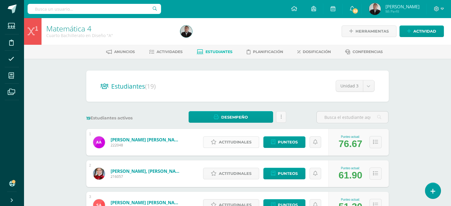
click at [233, 142] on span "Actitudinales" at bounding box center [235, 142] width 33 height 11
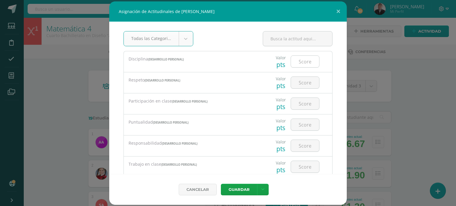
click at [296, 63] on input "number" at bounding box center [305, 62] width 28 height 12
type input "4"
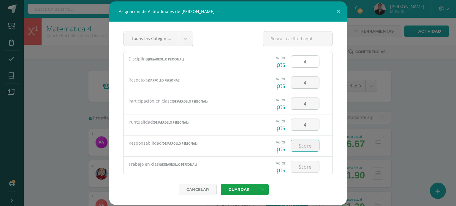
click at [309, 61] on input "4" at bounding box center [305, 62] width 28 height 12
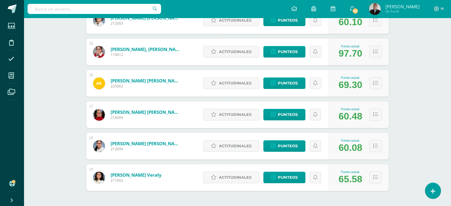
scroll to position [555, 0]
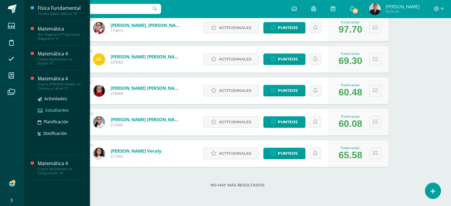
click at [52, 110] on span "Estudiantes" at bounding box center [56, 110] width 23 height 6
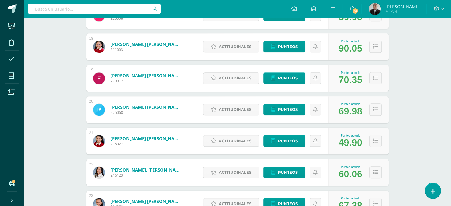
scroll to position [622, 0]
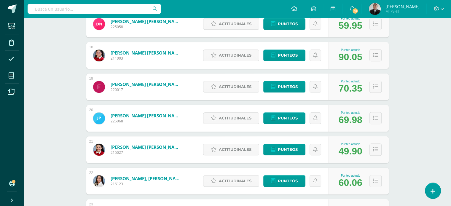
click at [308, 185] on div "Actitudinales Punteos" at bounding box center [264, 181] width 128 height 27
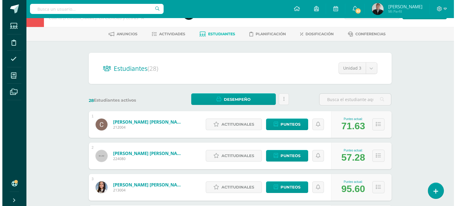
scroll to position [59, 0]
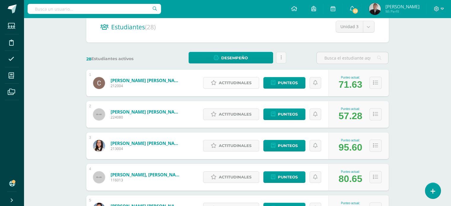
click at [224, 83] on span "Actitudinales" at bounding box center [235, 82] width 33 height 11
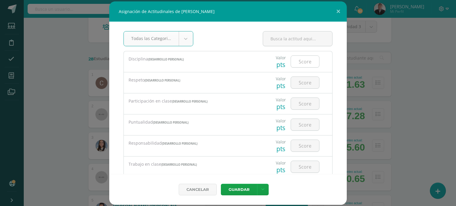
click at [302, 61] on input "number" at bounding box center [305, 62] width 28 height 12
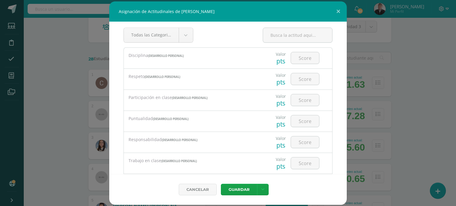
scroll to position [0, 0]
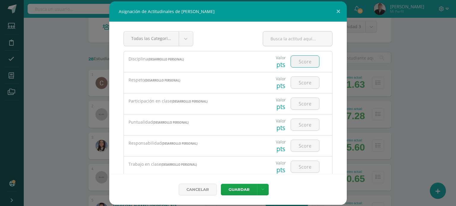
click at [300, 60] on input "number" at bounding box center [305, 62] width 28 height 12
type input "4"
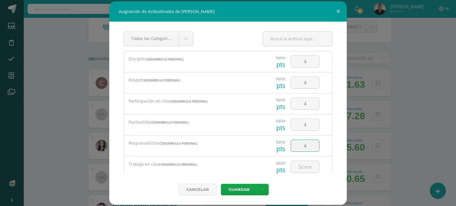
type input "4"
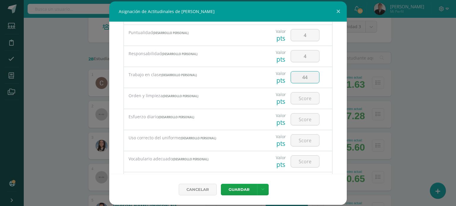
click at [301, 76] on input "44" at bounding box center [305, 78] width 28 height 12
type input "4"
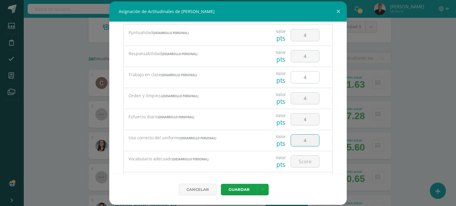
type input "4"
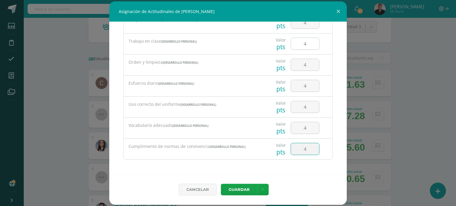
type input "4"
click at [221, 184] on button "Guardar" at bounding box center [239, 190] width 36 height 12
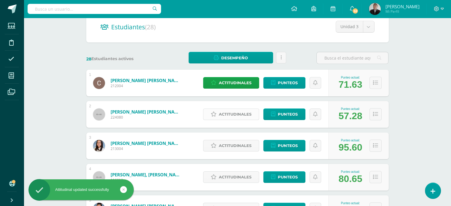
click at [238, 115] on span "Actitudinales" at bounding box center [235, 114] width 33 height 11
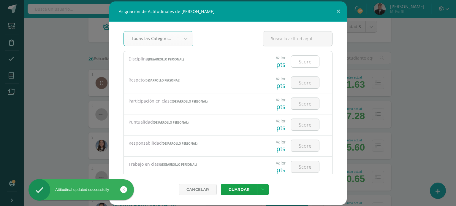
click at [296, 62] on input "number" at bounding box center [305, 62] width 28 height 12
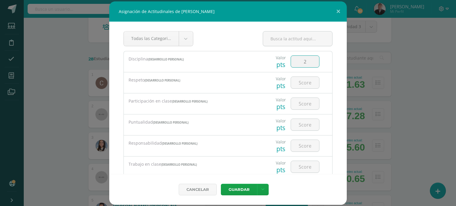
type input "2"
type input "1"
type input "2"
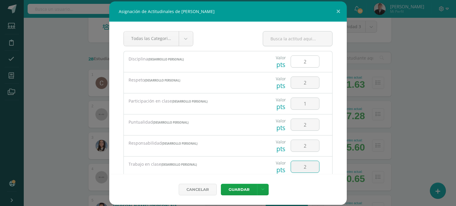
type input "2"
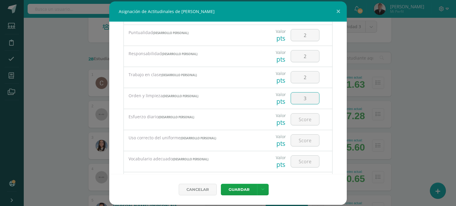
type input "3"
type input "1"
type input "4"
click at [304, 138] on input "4" at bounding box center [305, 141] width 28 height 12
type input "3"
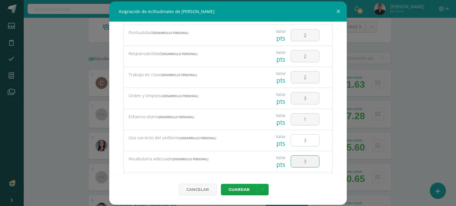
type input "3"
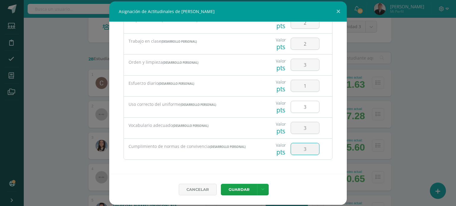
type input "3"
click at [221, 184] on button "Guardar" at bounding box center [239, 190] width 36 height 12
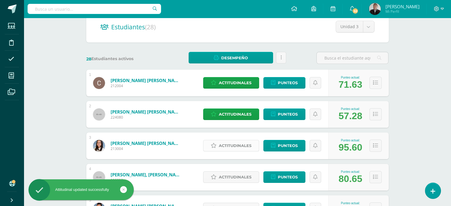
click at [230, 144] on span "Actitudinales" at bounding box center [235, 145] width 33 height 11
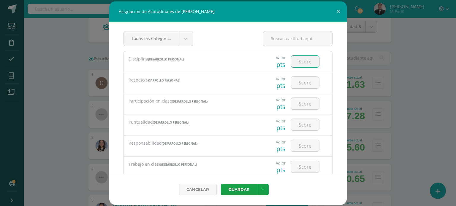
click at [297, 58] on input "number" at bounding box center [305, 62] width 28 height 12
type input "4"
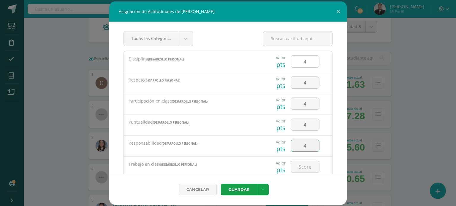
type input "4"
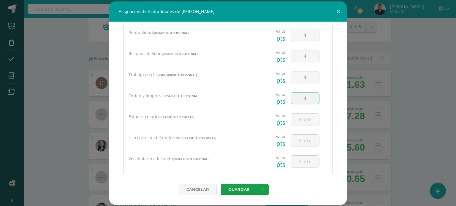
type input "4"
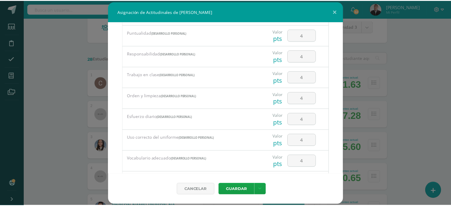
scroll to position [123, 0]
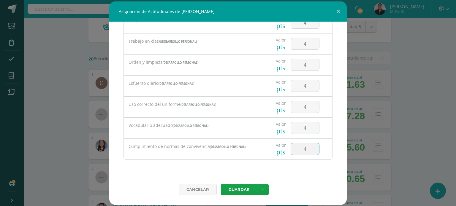
type input "4"
click at [221, 184] on button "Guardar" at bounding box center [239, 190] width 36 height 12
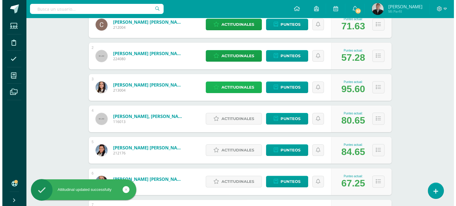
scroll to position [122, 0]
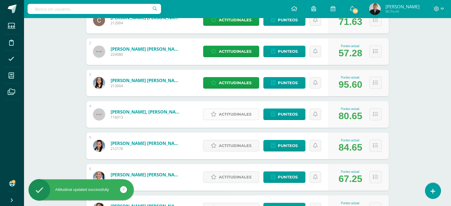
click at [234, 118] on span "Actitudinales" at bounding box center [235, 114] width 33 height 11
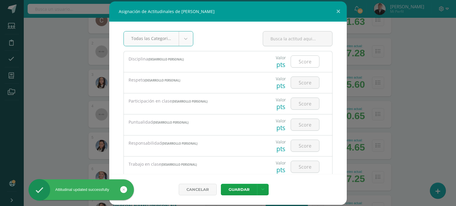
click at [296, 65] on input "number" at bounding box center [305, 62] width 28 height 12
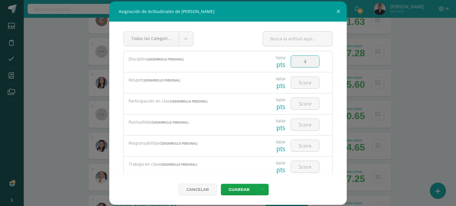
type input "4"
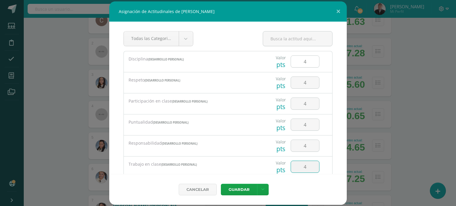
type input "4"
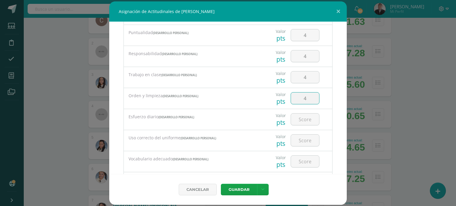
type input "4"
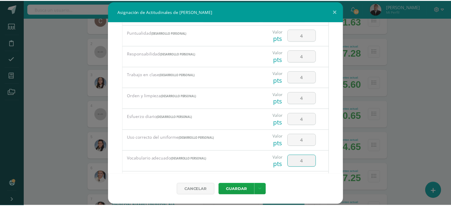
scroll to position [123, 0]
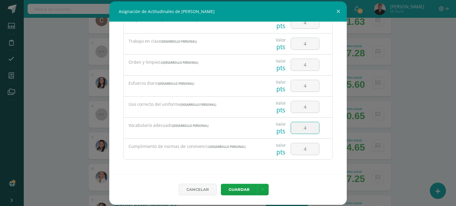
type input "4"
click at [257, 184] on link at bounding box center [263, 190] width 12 height 12
click at [226, 188] on button "Guardar" at bounding box center [239, 190] width 36 height 12
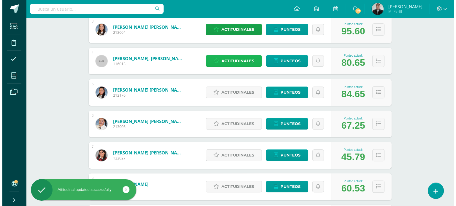
scroll to position [176, 0]
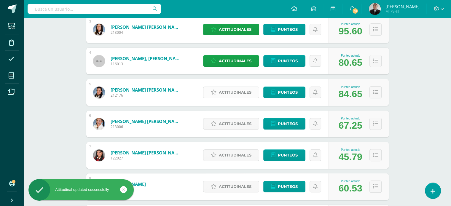
click at [228, 95] on span "Actitudinales" at bounding box center [235, 92] width 33 height 11
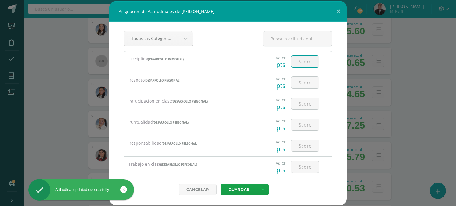
click at [295, 61] on input "number" at bounding box center [305, 62] width 28 height 12
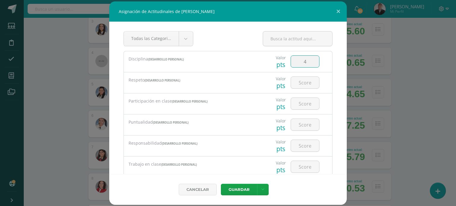
type input "4"
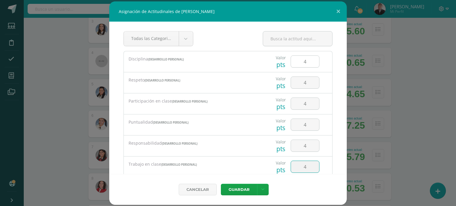
type input "4"
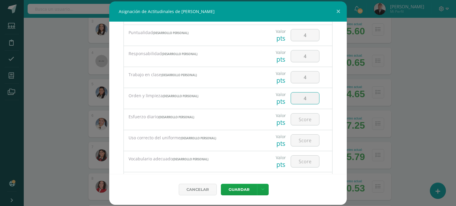
type input "4"
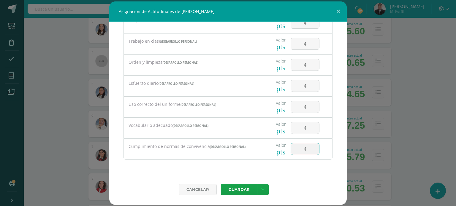
type input "4"
click at [257, 184] on link at bounding box center [263, 190] width 12 height 12
click at [240, 188] on button "Guardar" at bounding box center [239, 190] width 36 height 12
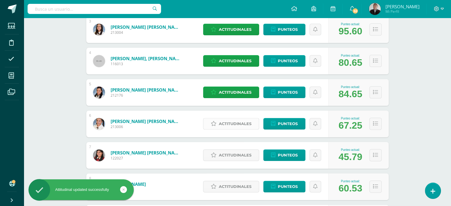
click at [232, 122] on span "Actitudinales" at bounding box center [235, 123] width 33 height 11
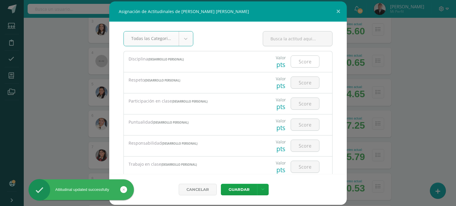
click at [304, 62] on input "number" at bounding box center [305, 62] width 28 height 12
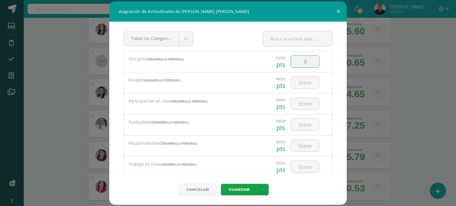
type input "3"
type input "4"
type input "3"
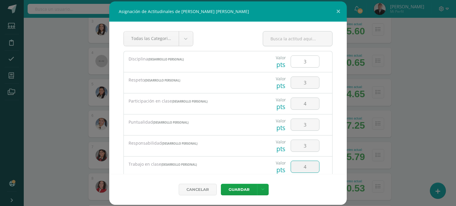
type input "4"
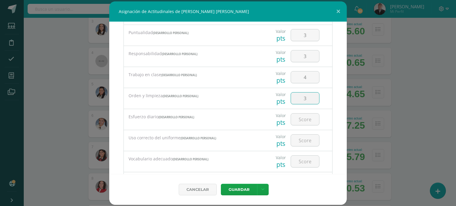
type input "3"
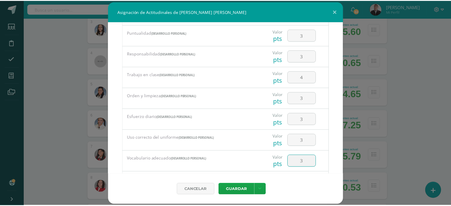
scroll to position [123, 0]
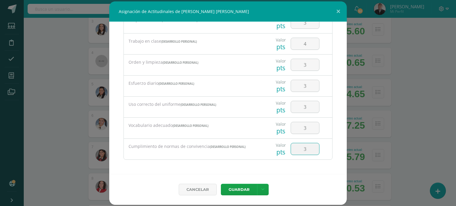
type input "3"
click at [221, 184] on button "Guardar" at bounding box center [239, 190] width 36 height 12
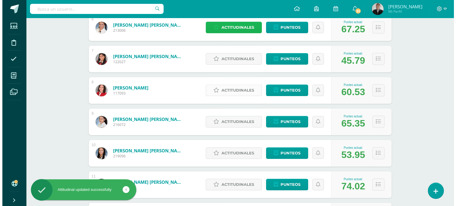
scroll to position [273, 0]
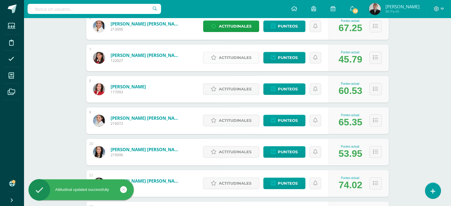
click at [231, 58] on span "Actitudinales" at bounding box center [235, 57] width 33 height 11
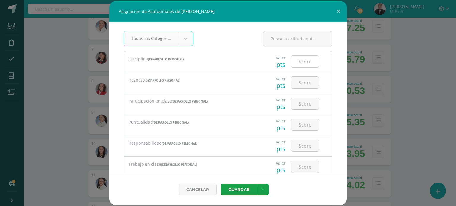
click at [292, 59] on input "number" at bounding box center [305, 62] width 28 height 12
type input "4"
type input "3"
click at [303, 106] on input "3" at bounding box center [305, 104] width 28 height 12
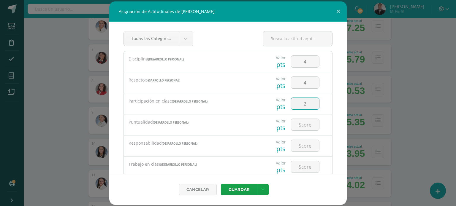
type input "2"
click at [221, 184] on button "Guardar" at bounding box center [239, 190] width 36 height 12
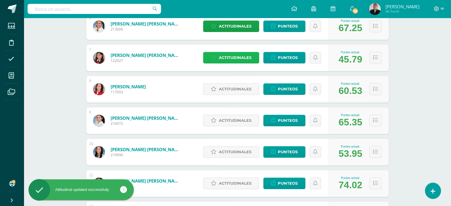
click at [229, 57] on span "Actitudinales" at bounding box center [235, 57] width 33 height 11
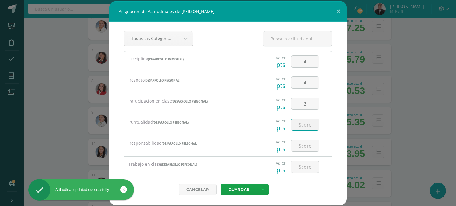
click at [300, 127] on input "number" at bounding box center [305, 125] width 28 height 12
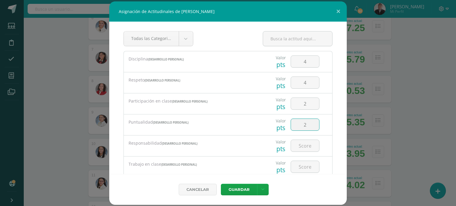
type input "2"
type input "3"
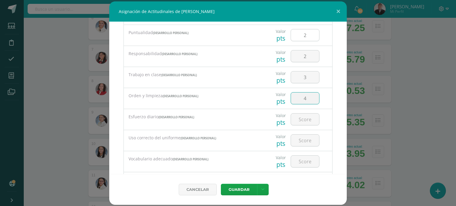
type input "4"
type input "3"
type input "4"
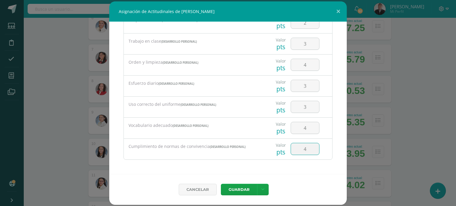
type input "4"
click at [221, 184] on button "Guardar" at bounding box center [239, 190] width 36 height 12
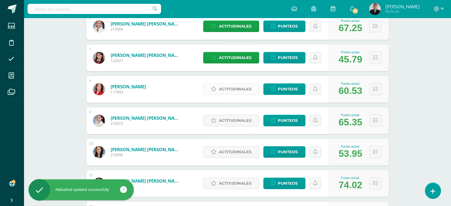
click at [235, 90] on span "Actitudinales" at bounding box center [235, 89] width 33 height 11
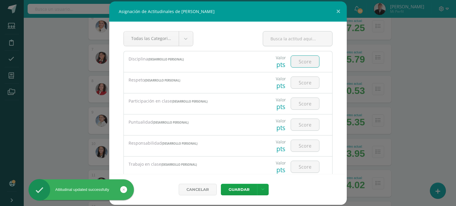
click at [305, 60] on input "number" at bounding box center [305, 62] width 28 height 12
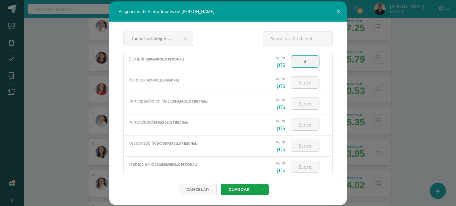
type input "4"
type input "3"
type input "4"
type input "3"
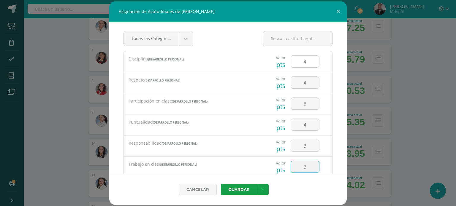
type input "3"
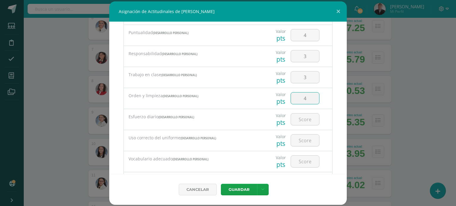
type input "4"
type input "2"
type input "4"
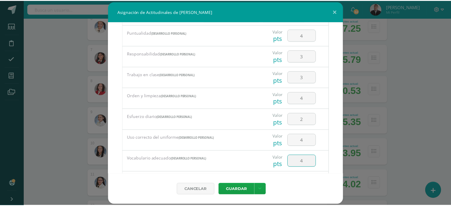
scroll to position [123, 0]
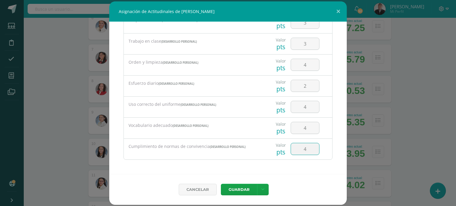
type input "4"
click at [221, 184] on button "Guardar" at bounding box center [239, 190] width 36 height 12
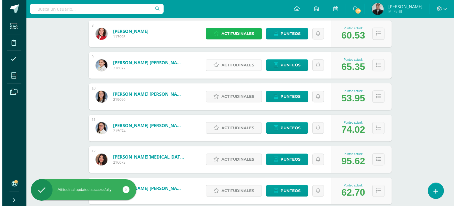
scroll to position [329, 0]
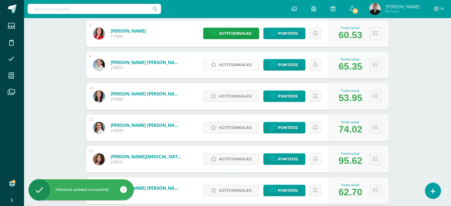
click at [244, 65] on span "Actitudinales" at bounding box center [235, 64] width 33 height 11
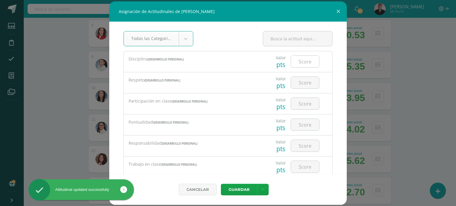
click at [295, 60] on input "number" at bounding box center [305, 62] width 28 height 12
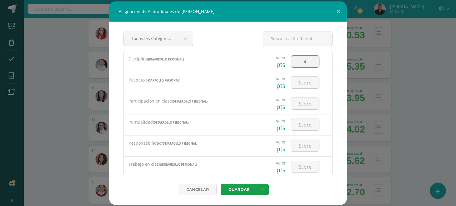
type input "4"
type input "1"
type input "2"
type input "3"
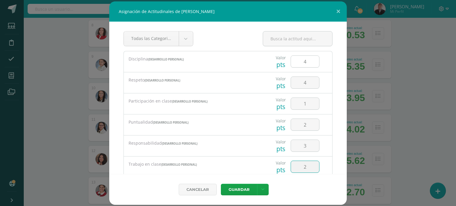
type input "2"
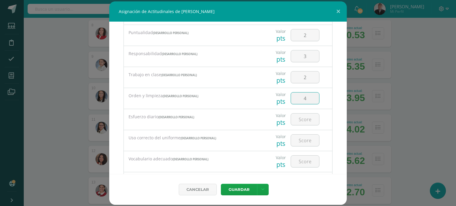
type input "4"
type input "2"
type input "4"
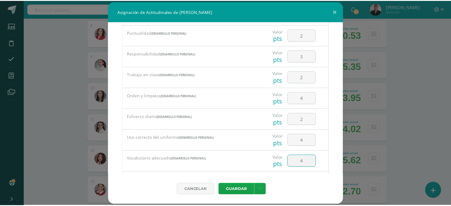
scroll to position [123, 0]
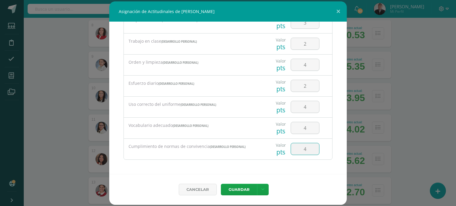
type input "4"
click at [221, 184] on button "Guardar" at bounding box center [239, 190] width 36 height 12
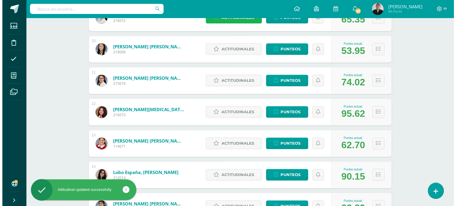
scroll to position [378, 0]
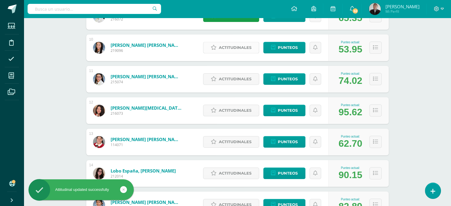
click at [227, 51] on span "Actitudinales" at bounding box center [235, 47] width 33 height 11
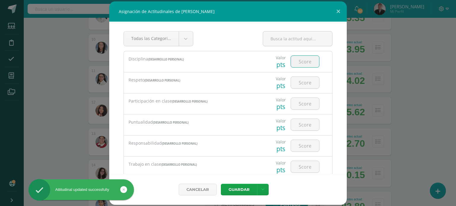
click at [298, 58] on input "number" at bounding box center [305, 62] width 28 height 12
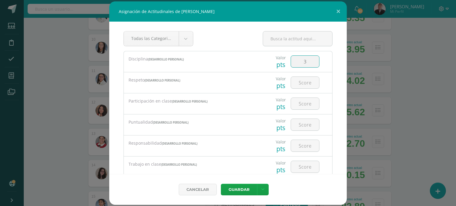
type input "3"
type input "1"
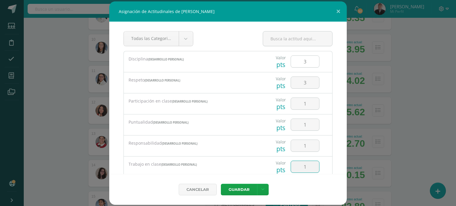
type input "1"
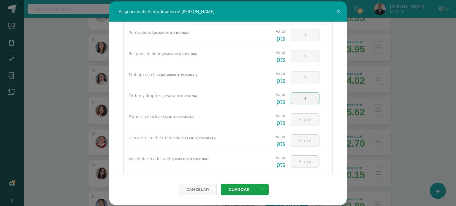
type input "4"
type input "2"
type input "3"
type input "4"
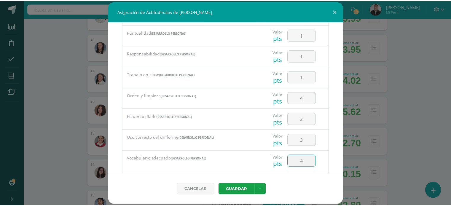
scroll to position [123, 0]
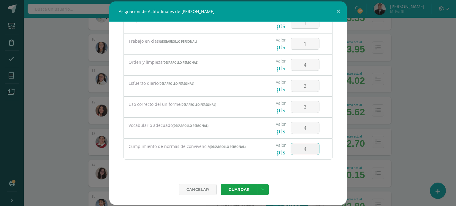
type input "4"
click at [221, 184] on button "Guardar" at bounding box center [239, 190] width 36 height 12
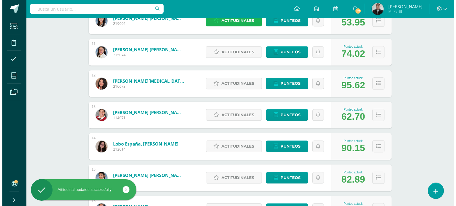
scroll to position [405, 0]
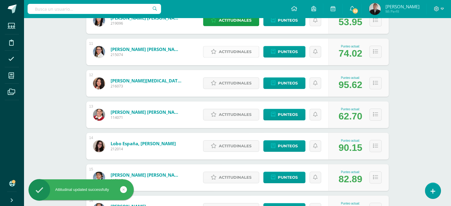
click at [233, 53] on span "Actitudinales" at bounding box center [235, 51] width 33 height 11
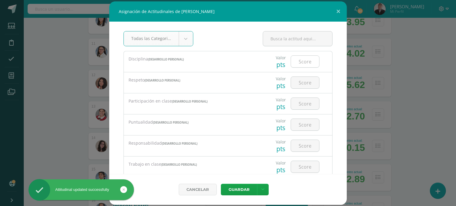
click at [297, 58] on input "number" at bounding box center [305, 62] width 28 height 12
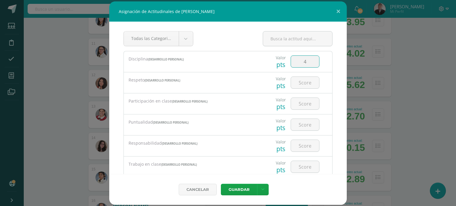
type input "4"
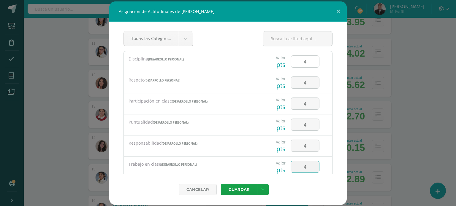
type input "4"
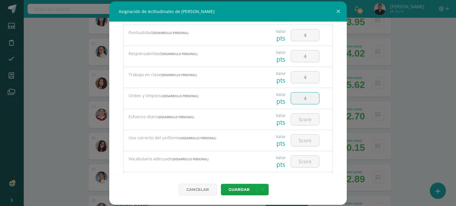
type input "4"
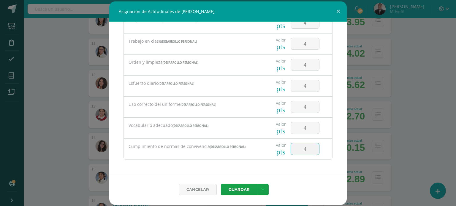
type input "4"
click at [221, 184] on button "Guardar" at bounding box center [239, 190] width 36 height 12
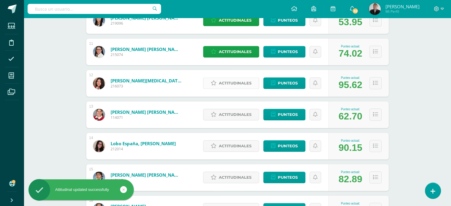
click at [223, 85] on span "Actitudinales" at bounding box center [235, 83] width 33 height 11
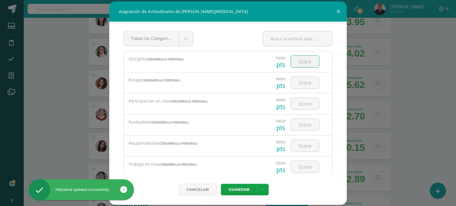
click at [307, 63] on input "number" at bounding box center [305, 62] width 28 height 12
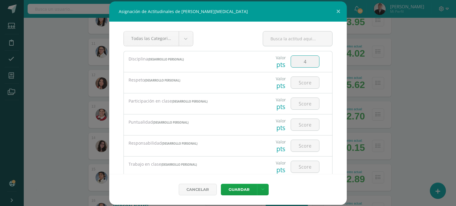
type input "4"
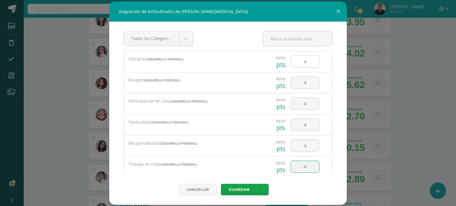
type input "4"
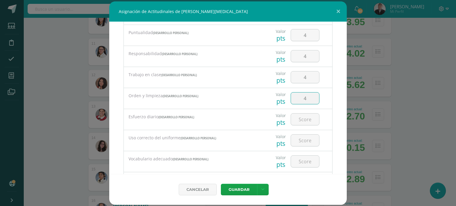
type input "4"
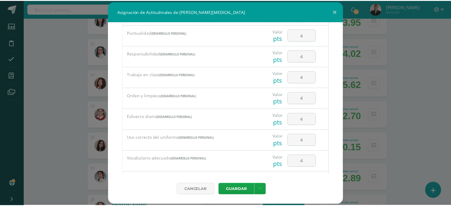
scroll to position [123, 0]
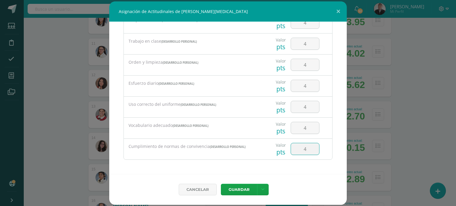
type input "4"
click at [221, 184] on button "Guardar" at bounding box center [239, 190] width 36 height 12
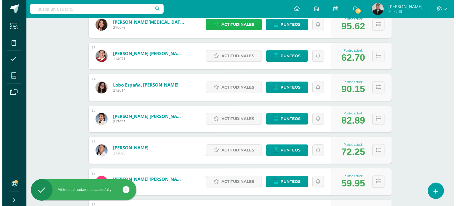
scroll to position [464, 0]
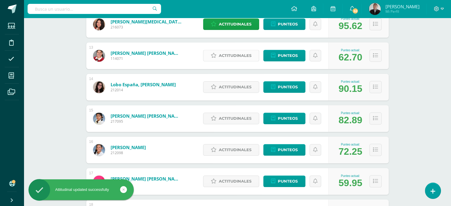
click at [227, 57] on span "Actitudinales" at bounding box center [235, 55] width 33 height 11
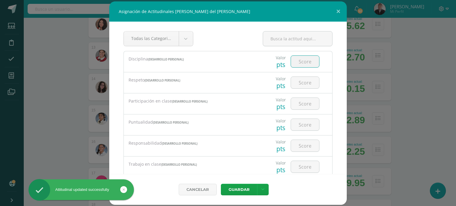
click at [298, 62] on input "number" at bounding box center [305, 62] width 28 height 12
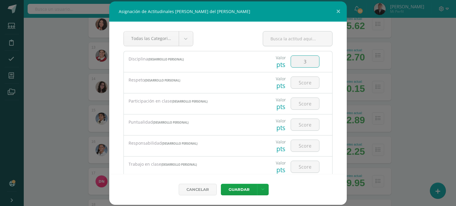
type input "3"
type input "4"
type input "2"
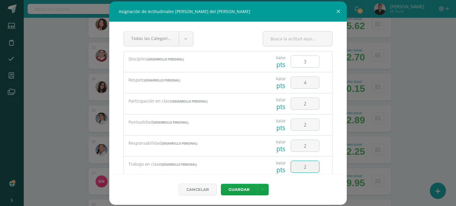
type input "2"
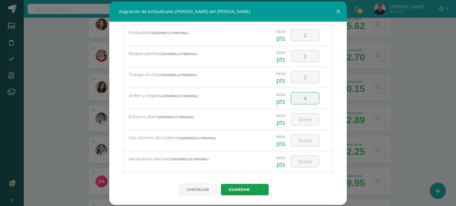
type input "4"
type input "2"
type input "3"
type input "4"
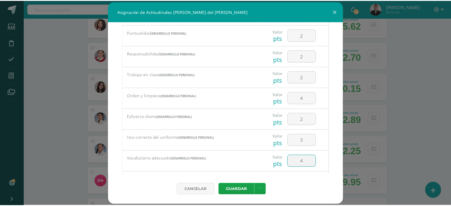
scroll to position [123, 0]
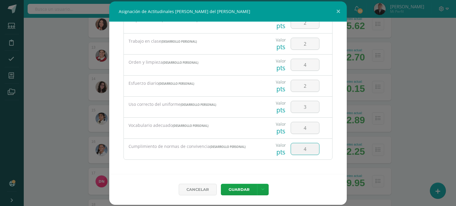
type input "4"
click at [221, 184] on button "Guardar" at bounding box center [239, 190] width 36 height 12
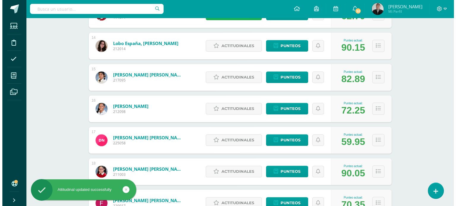
scroll to position [511, 0]
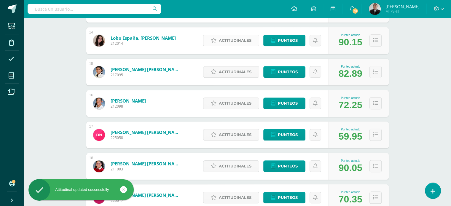
click at [234, 36] on span "Actitudinales" at bounding box center [235, 40] width 33 height 11
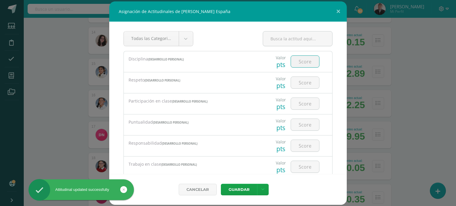
click at [291, 63] on input "number" at bounding box center [305, 62] width 28 height 12
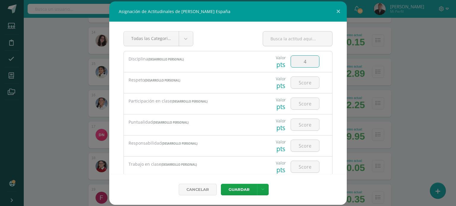
type input "4"
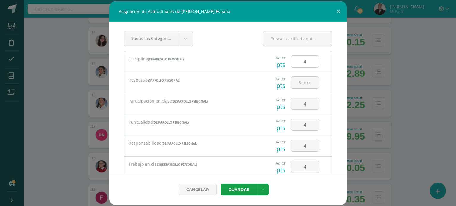
scroll to position [90, 0]
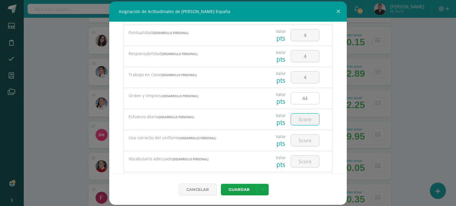
click at [306, 100] on input "44" at bounding box center [305, 99] width 28 height 12
type input "4"
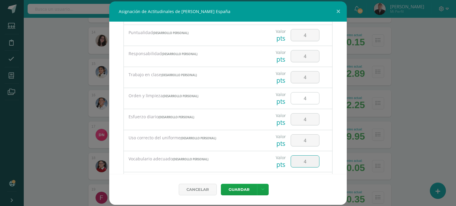
scroll to position [123, 0]
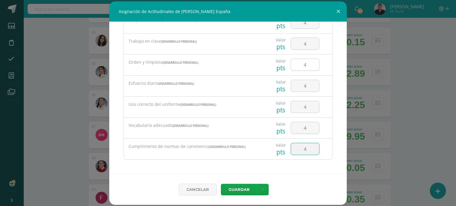
type input "4"
drag, startPoint x: 300, startPoint y: 153, endPoint x: 290, endPoint y: 150, distance: 10.8
click at [291, 150] on input "4" at bounding box center [305, 149] width 28 height 12
click at [221, 184] on button "Guardar" at bounding box center [239, 190] width 36 height 12
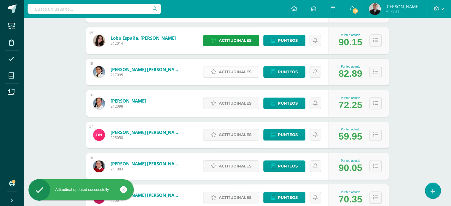
click at [239, 69] on span "Actitudinales" at bounding box center [235, 71] width 33 height 11
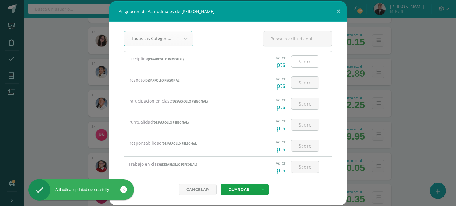
click at [304, 60] on input "number" at bounding box center [305, 62] width 28 height 12
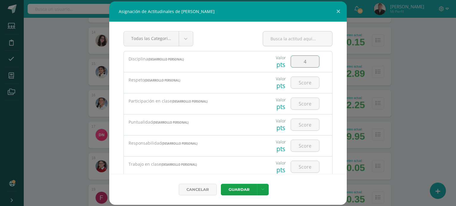
type input "4"
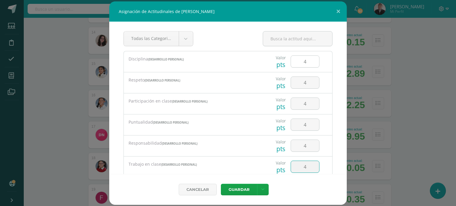
type input "4"
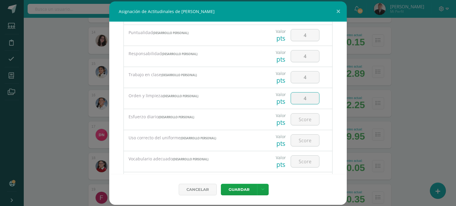
type input "4"
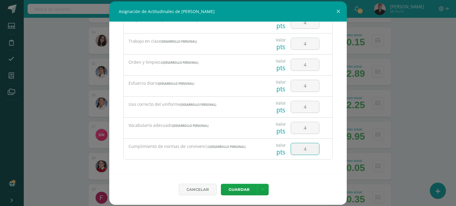
type input "4"
click at [221, 184] on button "Guardar" at bounding box center [239, 190] width 36 height 12
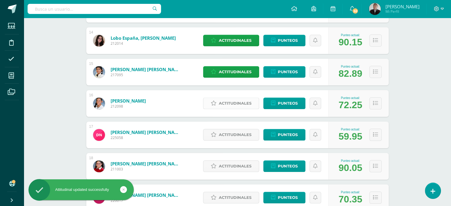
click at [234, 104] on span "Actitudinales" at bounding box center [235, 103] width 33 height 11
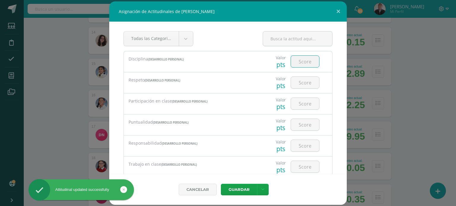
click at [301, 63] on input "number" at bounding box center [305, 62] width 28 height 12
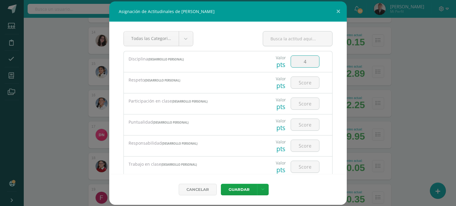
type input "4"
type input "3"
type input "4"
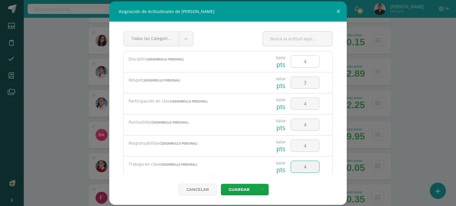
type input "4"
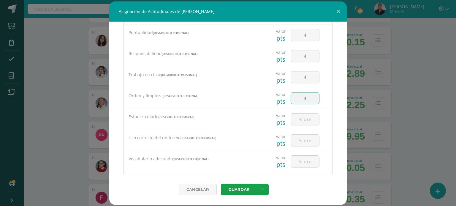
type input "4"
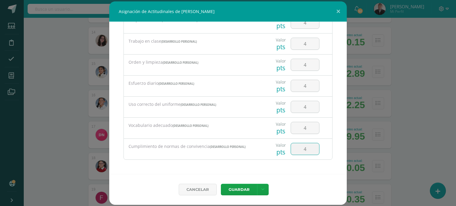
type input "4"
click at [221, 184] on button "Guardar" at bounding box center [239, 190] width 36 height 12
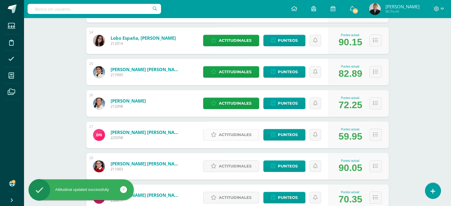
click at [233, 134] on span "Actitudinales" at bounding box center [235, 134] width 33 height 11
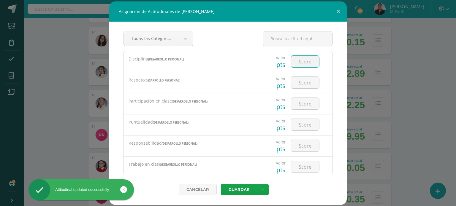
click at [297, 60] on input "number" at bounding box center [305, 62] width 28 height 12
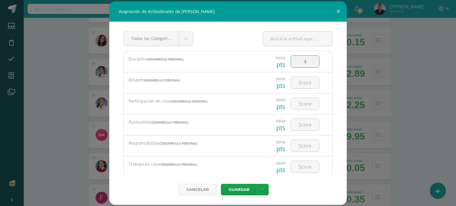
type input "4"
type input "2"
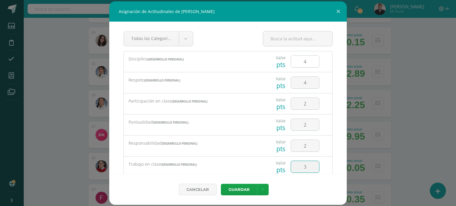
type input "3"
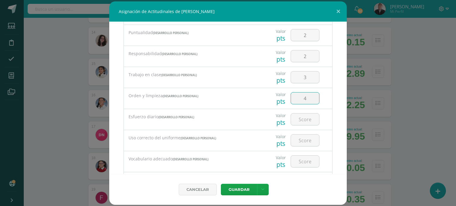
type input "4"
type input "2"
type input "3"
type input "4"
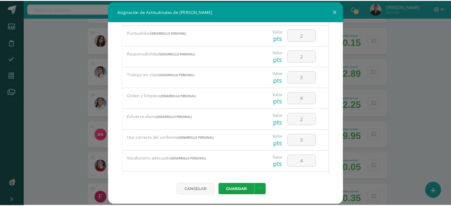
scroll to position [123, 0]
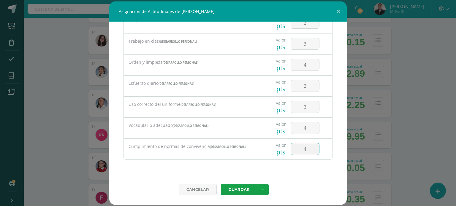
type input "4"
click at [221, 184] on button "Guardar" at bounding box center [239, 190] width 36 height 12
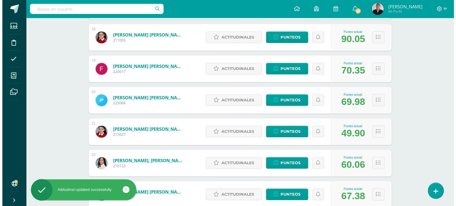
scroll to position [637, 0]
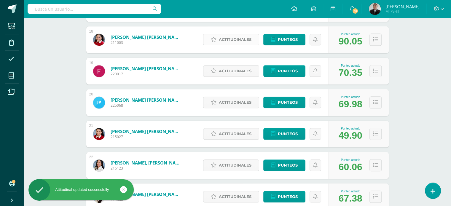
click at [228, 40] on span "Actitudinales" at bounding box center [235, 39] width 33 height 11
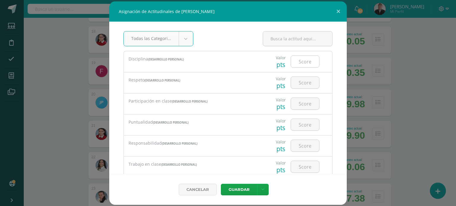
click at [298, 61] on input "number" at bounding box center [305, 62] width 28 height 12
type input "4"
type input "3"
type input "4"
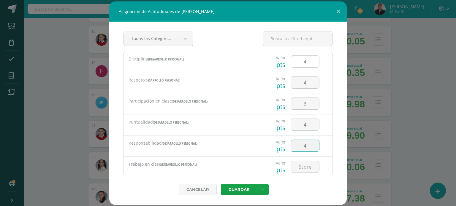
type input "4"
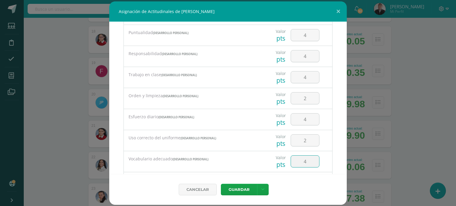
scroll to position [123, 0]
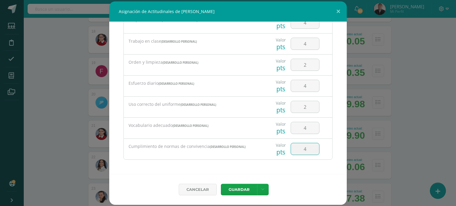
click at [221, 184] on button "Guardar" at bounding box center [239, 190] width 36 height 12
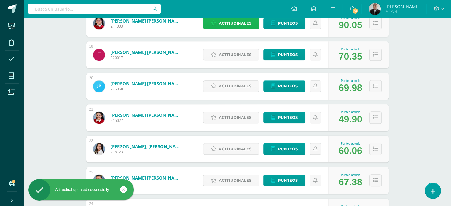
scroll to position [665, 0]
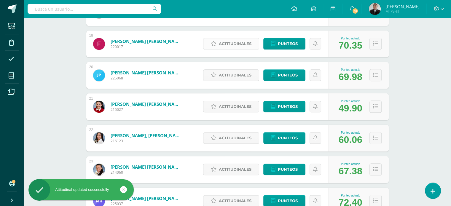
click at [235, 43] on span "Actitudinales" at bounding box center [235, 43] width 33 height 11
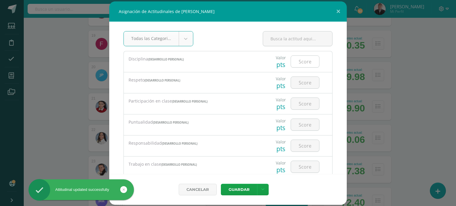
click at [308, 61] on input "number" at bounding box center [305, 62] width 28 height 12
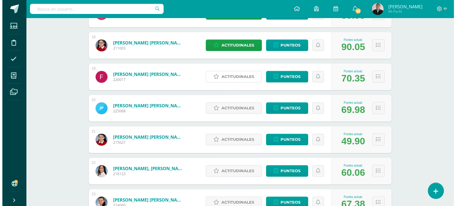
scroll to position [631, 0]
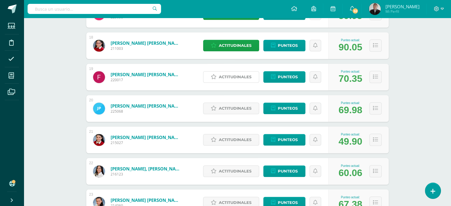
drag, startPoint x: 236, startPoint y: 72, endPoint x: 226, endPoint y: 78, distance: 11.7
click at [226, 78] on span "Actitudinales" at bounding box center [235, 77] width 33 height 11
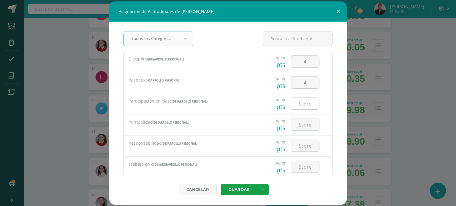
click at [300, 104] on input "number" at bounding box center [305, 104] width 28 height 12
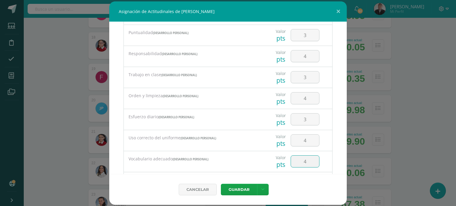
scroll to position [123, 0]
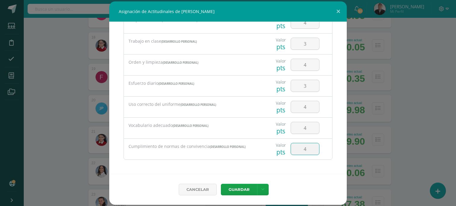
click at [221, 184] on button "Guardar" at bounding box center [239, 190] width 36 height 12
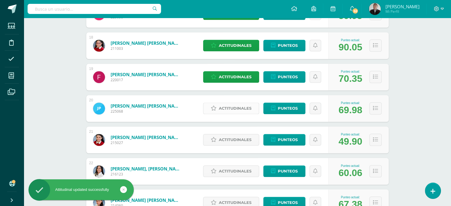
click at [222, 109] on span "Actitudinales" at bounding box center [235, 108] width 33 height 11
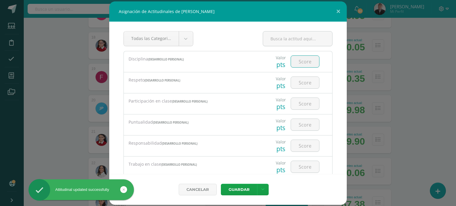
click at [305, 61] on input "number" at bounding box center [305, 62] width 28 height 12
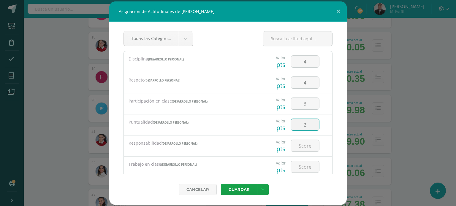
click at [302, 125] on input "2" at bounding box center [305, 125] width 28 height 12
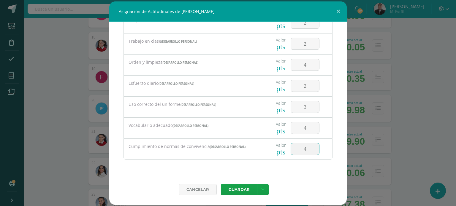
click at [221, 184] on button "Guardar" at bounding box center [239, 190] width 36 height 12
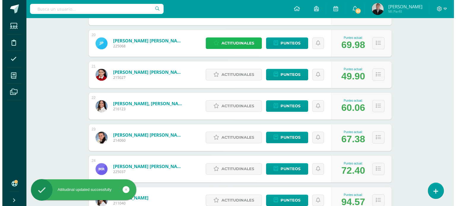
scroll to position [697, 0]
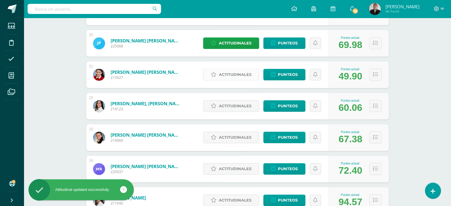
click at [230, 76] on span "Actitudinales" at bounding box center [235, 74] width 33 height 11
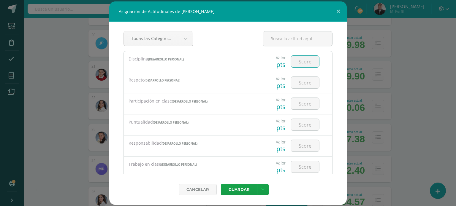
click at [300, 65] on input "number" at bounding box center [305, 62] width 28 height 12
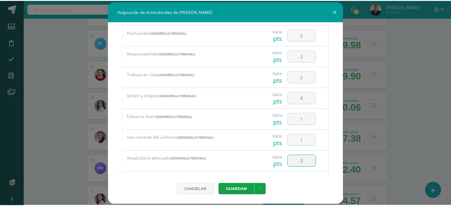
scroll to position [123, 0]
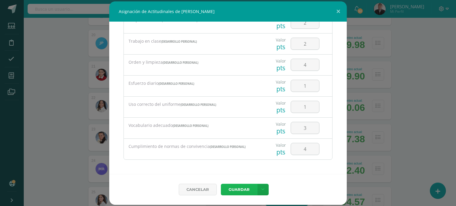
click at [221, 184] on button "Guardar" at bounding box center [239, 190] width 36 height 12
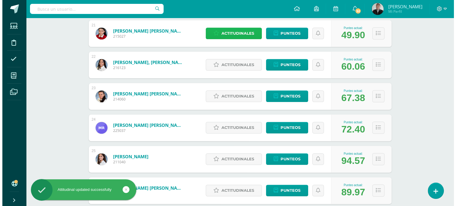
scroll to position [738, 0]
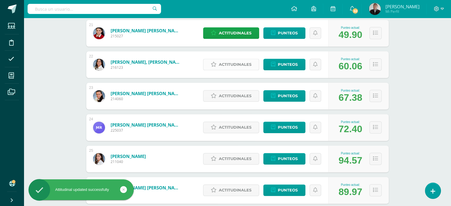
click at [234, 64] on span "Actitudinales" at bounding box center [235, 64] width 33 height 11
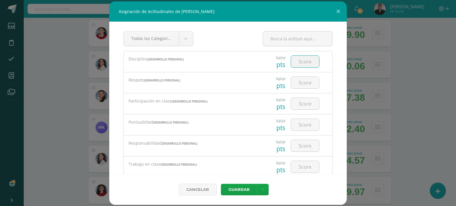
click at [296, 63] on input "number" at bounding box center [305, 62] width 28 height 12
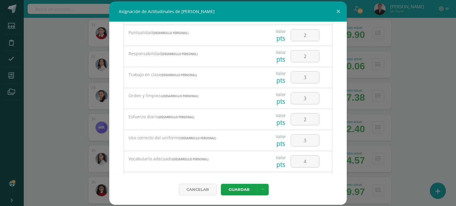
scroll to position [123, 0]
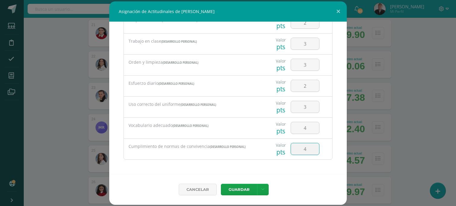
click at [221, 184] on button "Guardar" at bounding box center [239, 190] width 36 height 12
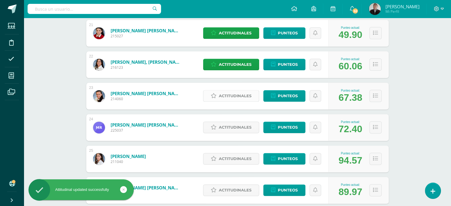
click at [230, 99] on span "Actitudinales" at bounding box center [235, 95] width 33 height 11
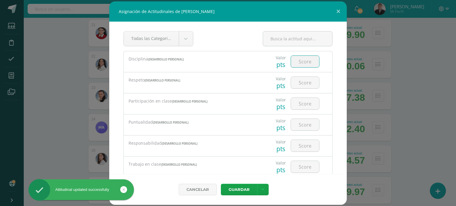
click at [301, 62] on input "number" at bounding box center [305, 62] width 28 height 12
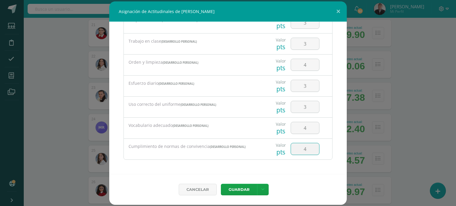
click at [221, 184] on button "Guardar" at bounding box center [239, 190] width 36 height 12
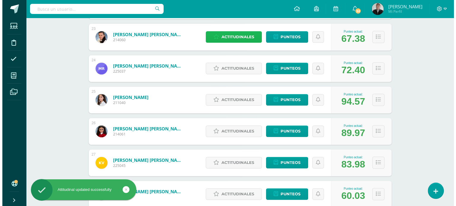
scroll to position [801, 0]
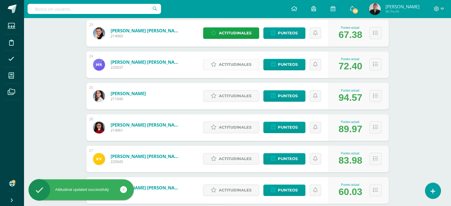
click at [233, 66] on span "Actitudinales" at bounding box center [235, 64] width 33 height 11
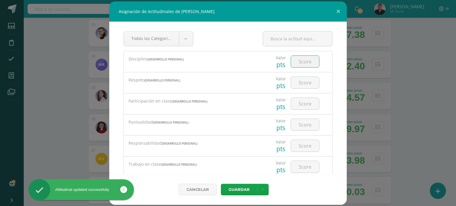
click at [303, 60] on input "number" at bounding box center [305, 62] width 28 height 12
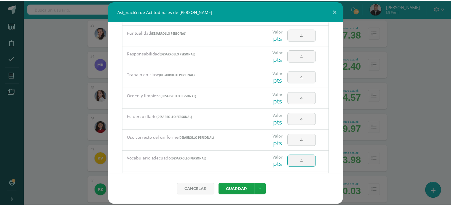
scroll to position [123, 0]
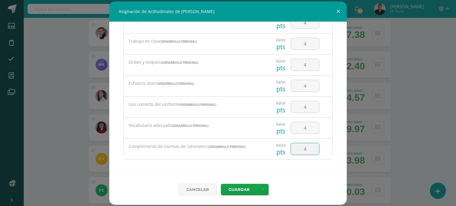
click at [221, 184] on button "Guardar" at bounding box center [239, 190] width 36 height 12
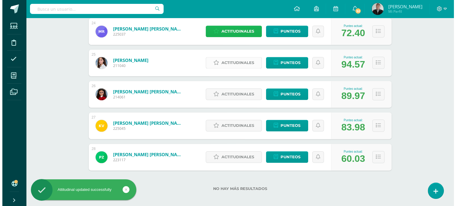
scroll to position [836, 0]
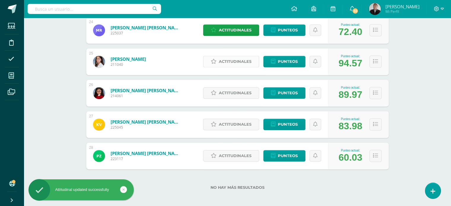
click at [239, 63] on span "Actitudinales" at bounding box center [235, 61] width 33 height 11
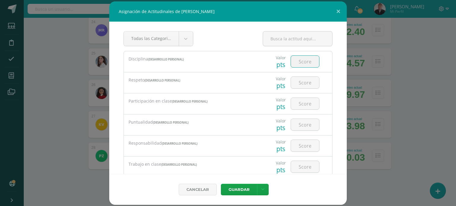
click at [297, 61] on input "number" at bounding box center [305, 62] width 28 height 12
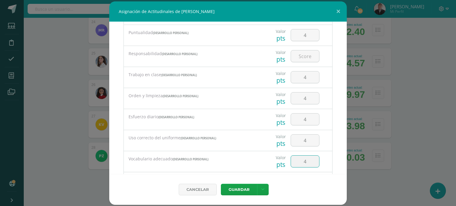
scroll to position [123, 0]
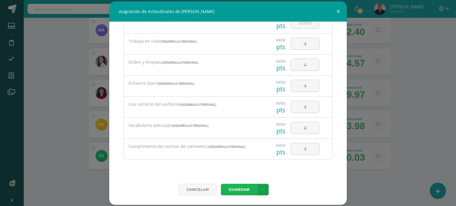
click at [221, 184] on button "Guardar" at bounding box center [239, 190] width 36 height 12
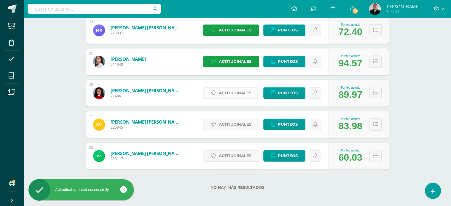
click at [239, 96] on span "Actitudinales" at bounding box center [235, 93] width 33 height 11
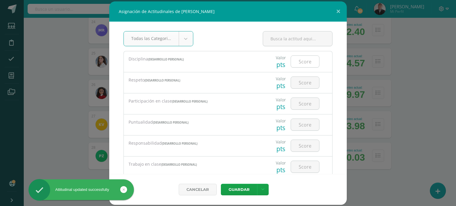
click at [298, 59] on input "number" at bounding box center [305, 62] width 28 height 12
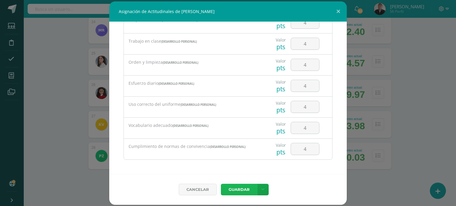
click at [221, 184] on button "Guardar" at bounding box center [239, 190] width 36 height 12
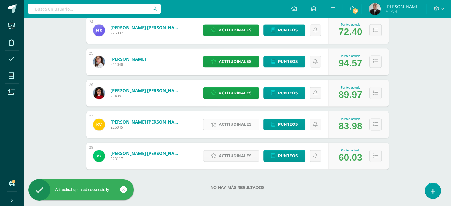
click at [234, 123] on span "Actitudinales" at bounding box center [235, 124] width 33 height 11
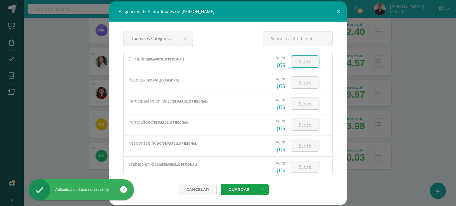
click at [299, 59] on input "number" at bounding box center [305, 62] width 28 height 12
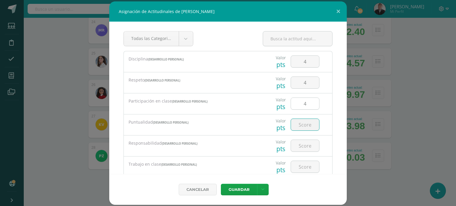
click at [302, 105] on input "4" at bounding box center [305, 104] width 28 height 12
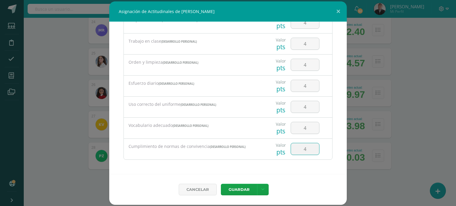
click at [221, 184] on button "Guardar" at bounding box center [239, 190] width 36 height 12
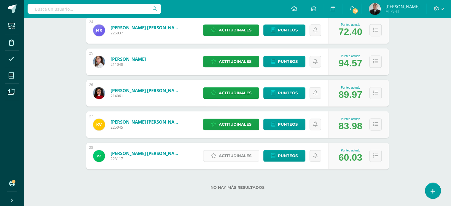
click at [243, 159] on span "Actitudinales" at bounding box center [235, 155] width 33 height 11
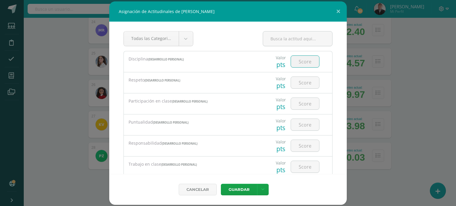
click at [297, 58] on input "number" at bounding box center [305, 62] width 28 height 12
click at [306, 63] on input "4" at bounding box center [305, 62] width 28 height 12
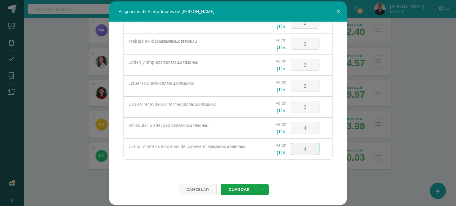
click at [221, 184] on button "Guardar" at bounding box center [239, 190] width 36 height 12
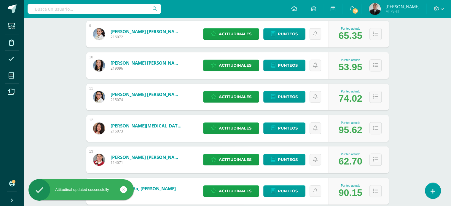
scroll to position [360, 0]
